Goal: Book appointment/travel/reservation

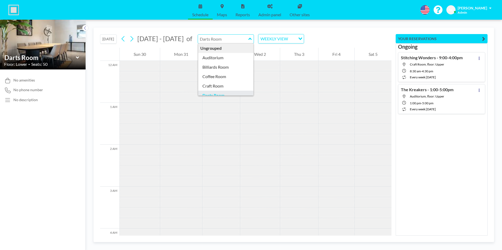
scroll to position [640, 0]
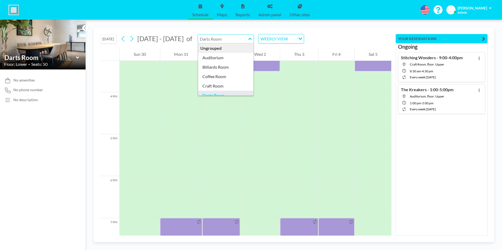
type input "Darts Room"
type input "Auditorium"
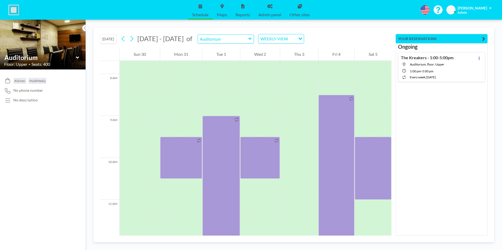
scroll to position [325, 0]
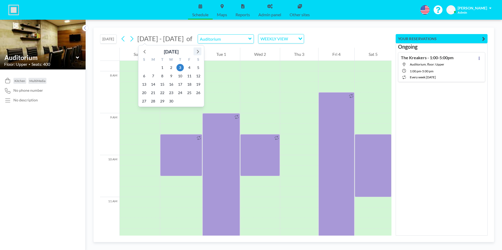
click at [198, 51] on icon at bounding box center [197, 51] width 7 height 7
click at [197, 51] on icon at bounding box center [197, 51] width 7 height 7
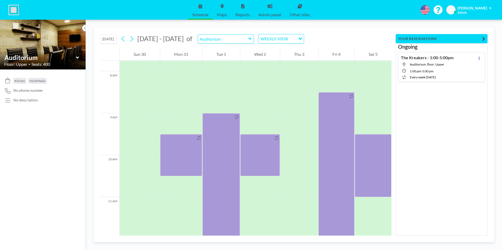
drag, startPoint x: 103, startPoint y: 40, endPoint x: 108, endPoint y: 40, distance: 4.5
click at [105, 40] on button "[DATE]" at bounding box center [108, 38] width 17 height 9
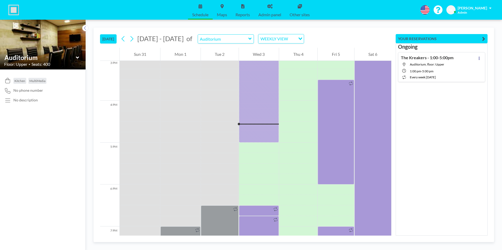
scroll to position [682, 0]
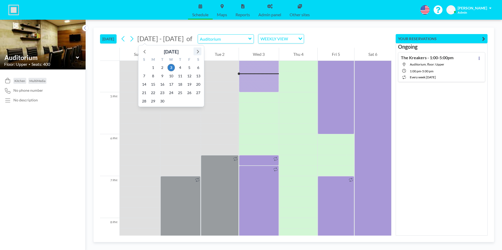
click at [197, 51] on icon at bounding box center [198, 52] width 2 height 4
click at [188, 83] on span "17" at bounding box center [189, 84] width 7 height 7
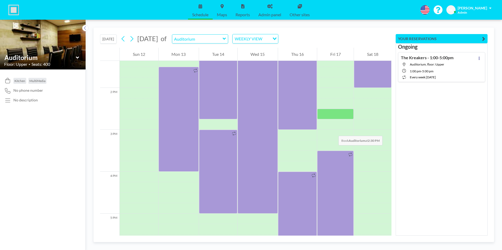
scroll to position [521, 0]
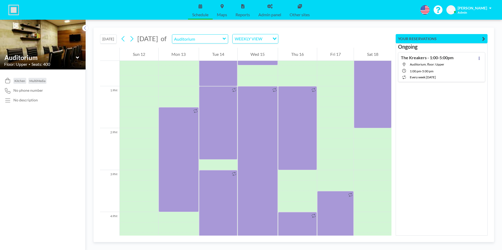
click at [105, 38] on button "[DATE]" at bounding box center [108, 38] width 17 height 9
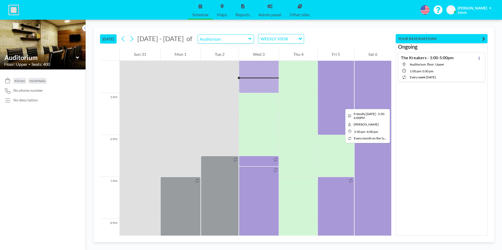
scroll to position [682, 0]
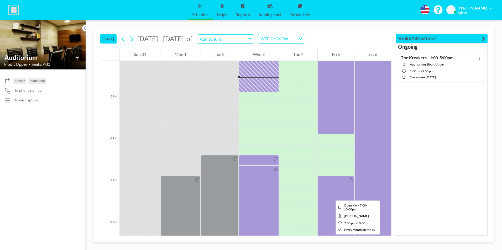
click at [331, 196] on div at bounding box center [336, 239] width 36 height 126
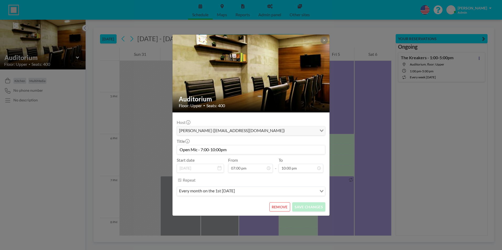
click at [279, 207] on button "REMOVE" at bounding box center [279, 207] width 21 height 9
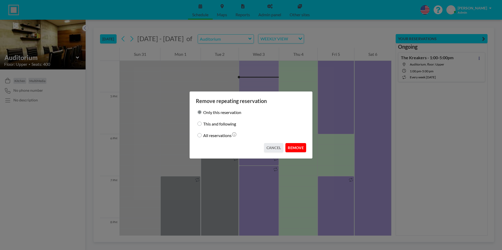
click at [298, 149] on button "REMOVE" at bounding box center [295, 147] width 21 height 9
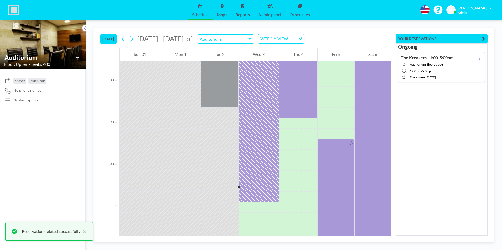
scroll to position [577, 0]
